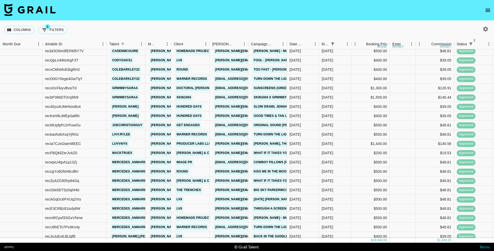
scroll to position [10, 0]
click at [62, 29] on button "4 Filters" at bounding box center [53, 30] width 29 height 8
select select "status"
select select "not"
select select "cancelled"
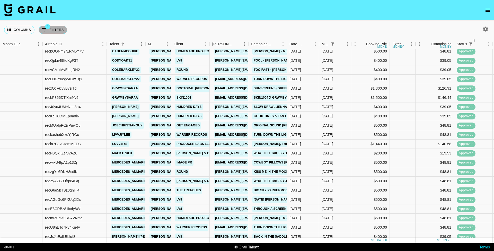
select select "status"
select select "not"
select select "declined"
select select "status"
select select "approved"
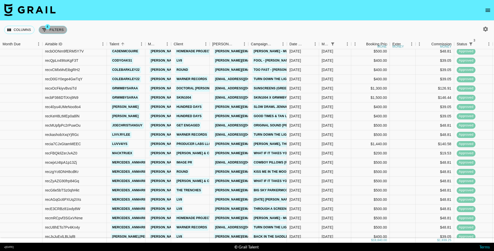
select select "monthDue2"
select select "[DATE]"
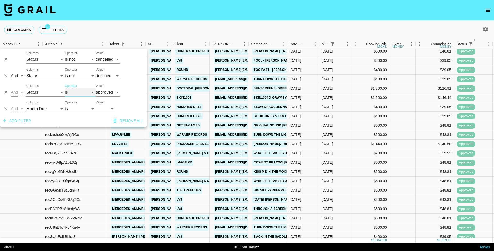
select select "not"
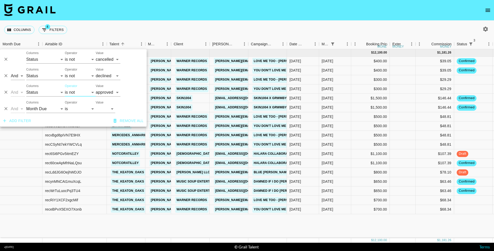
click at [108, 12] on nav at bounding box center [247, 10] width 494 height 21
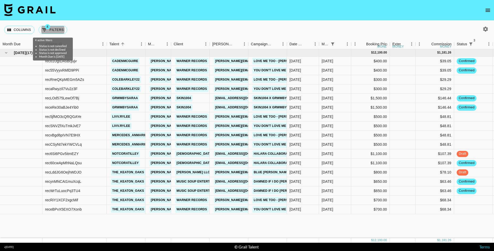
scroll to position [0, 0]
drag, startPoint x: 288, startPoint y: 46, endPoint x: 318, endPoint y: 49, distance: 30.0
click at [318, 49] on div "Month Due Airtable ID Talent Manager Client [PERSON_NAME] Campaign (Type) Date …" at bounding box center [247, 141] width 494 height 204
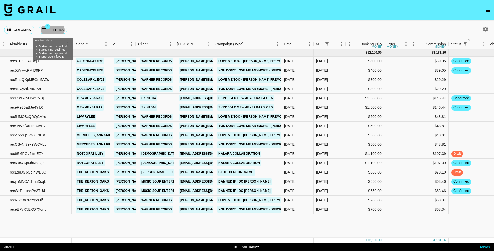
scroll to position [0, 36]
drag, startPoint x: 281, startPoint y: 45, endPoint x: 300, endPoint y: 45, distance: 19.8
click at [284, 45] on div "Campaign (Type)" at bounding box center [281, 44] width 6 height 10
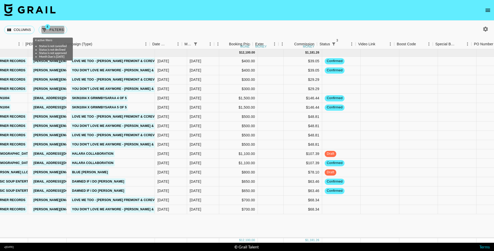
scroll to position [0, 200]
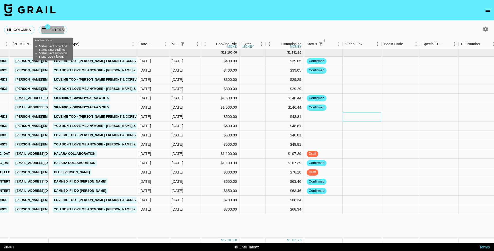
click at [372, 116] on div at bounding box center [362, 116] width 39 height 9
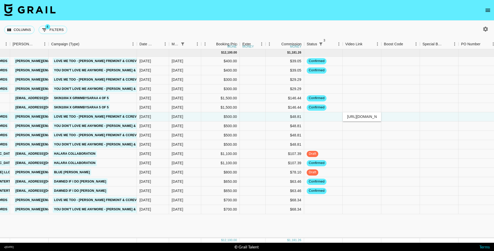
type input "[URL][DOMAIN_NAME][DOMAIN_NAME]"
click at [398, 118] on div at bounding box center [400, 116] width 39 height 9
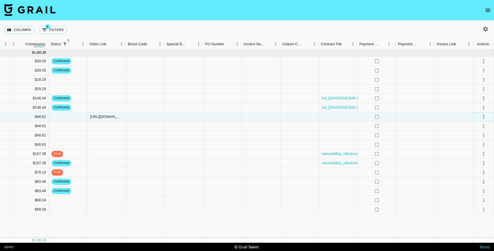
click at [481, 116] on icon "select merge strategy" at bounding box center [484, 117] width 6 height 6
click at [474, 168] on li "Approve" at bounding box center [477, 164] width 33 height 9
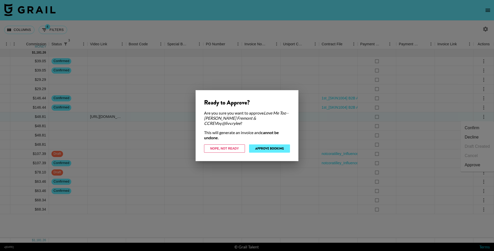
click at [287, 146] on button "Approve Booking" at bounding box center [269, 148] width 41 height 8
